Goal: Find specific page/section

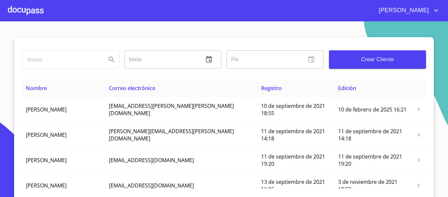
click at [23, 11] on div at bounding box center [26, 10] width 36 height 21
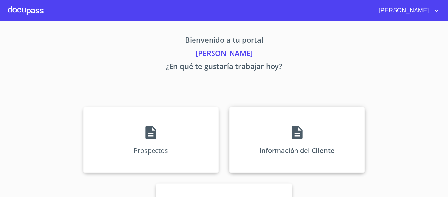
click at [299, 148] on div "Información del Cliente" at bounding box center [296, 140] width 135 height 66
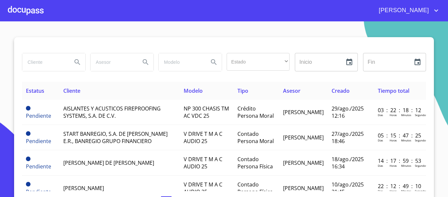
click at [49, 66] on input "search" at bounding box center [44, 62] width 45 height 18
type input "[PERSON_NAME]"
click at [71, 59] on button "Search" at bounding box center [78, 62] width 16 height 16
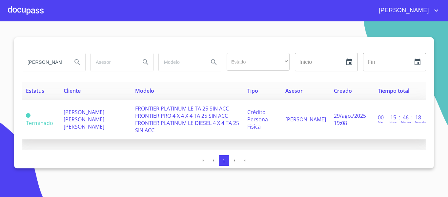
click at [188, 117] on span "FRONTIER PLATINUM LE TA 25 SIN ACC FRONTIER PRO 4 X 4 X 4 TA 25 SIN ACC FRONTIE…" at bounding box center [187, 119] width 104 height 29
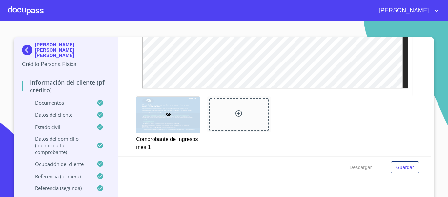
scroll to position [655, 0]
